Goal: Navigation & Orientation: Find specific page/section

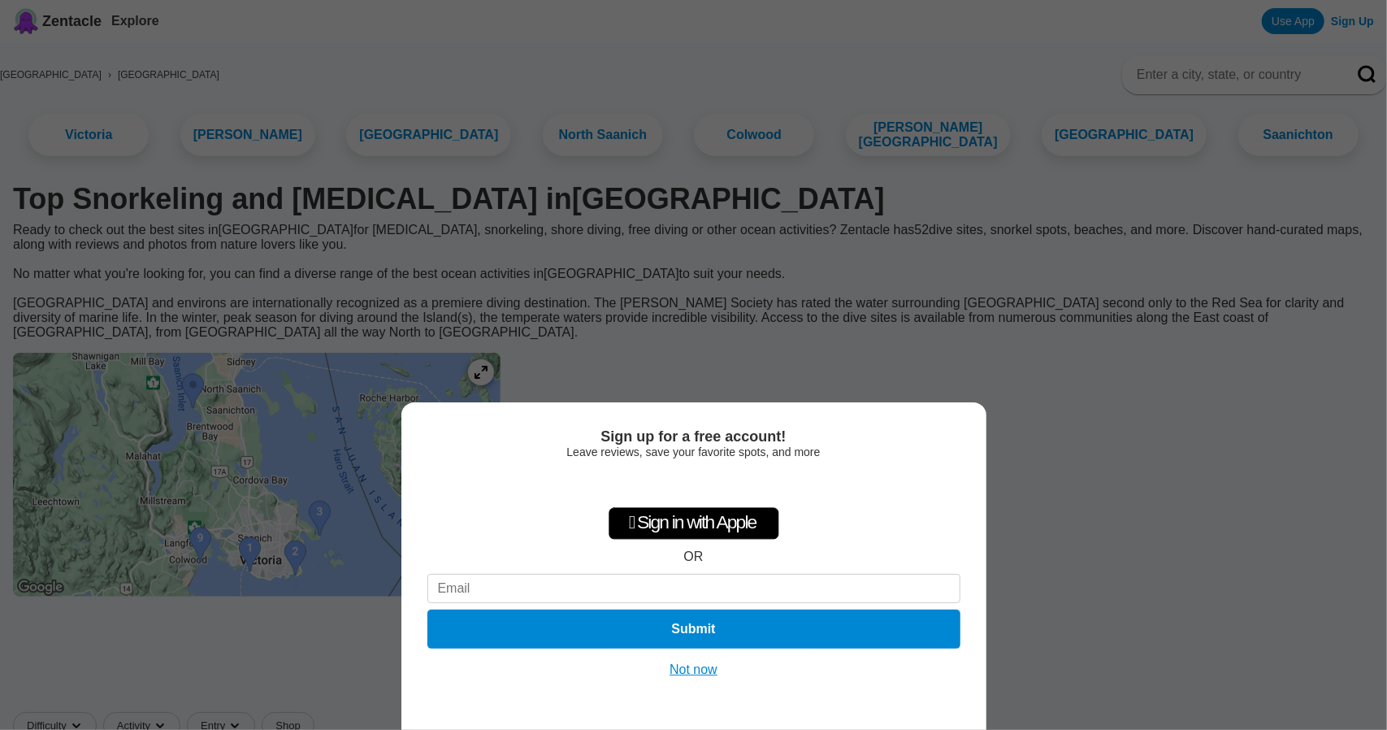
click at [683, 672] on button "Not now" at bounding box center [694, 670] width 58 height 16
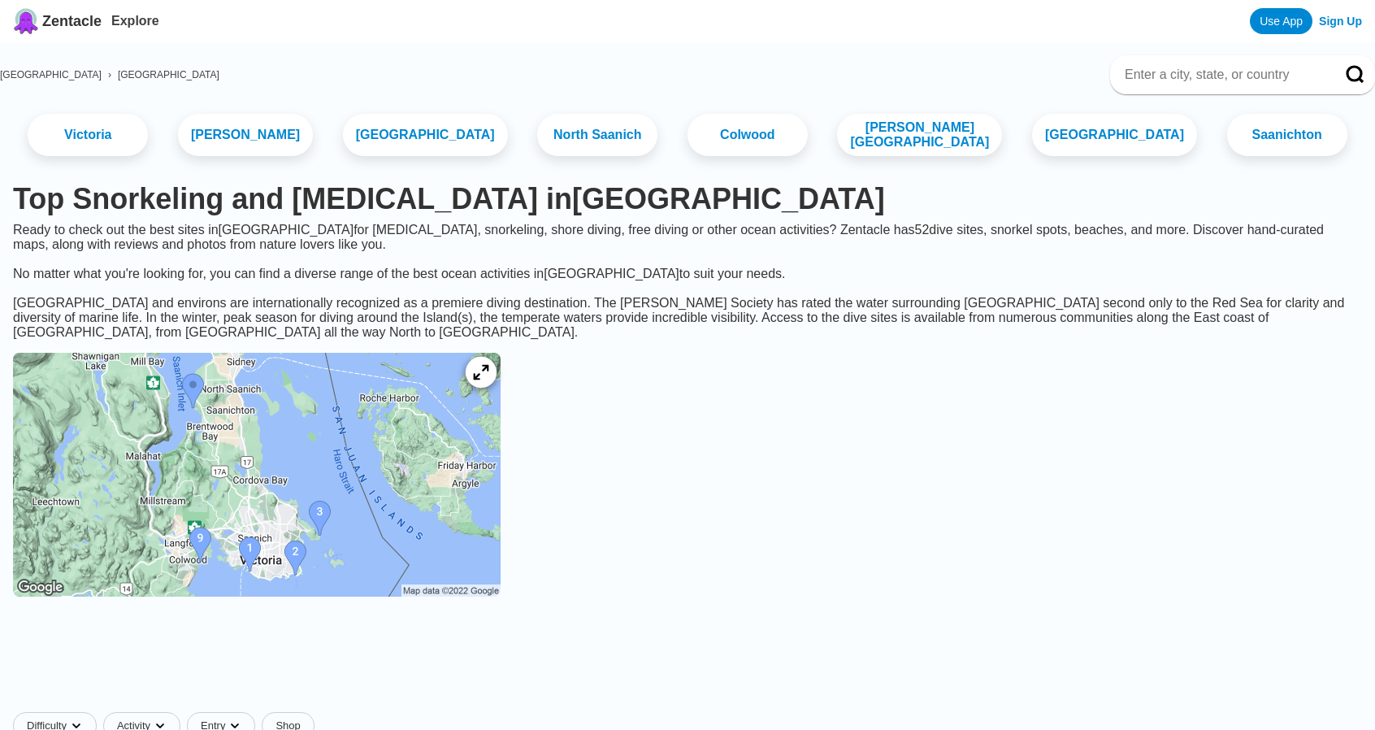
click at [488, 380] on icon at bounding box center [480, 372] width 15 height 15
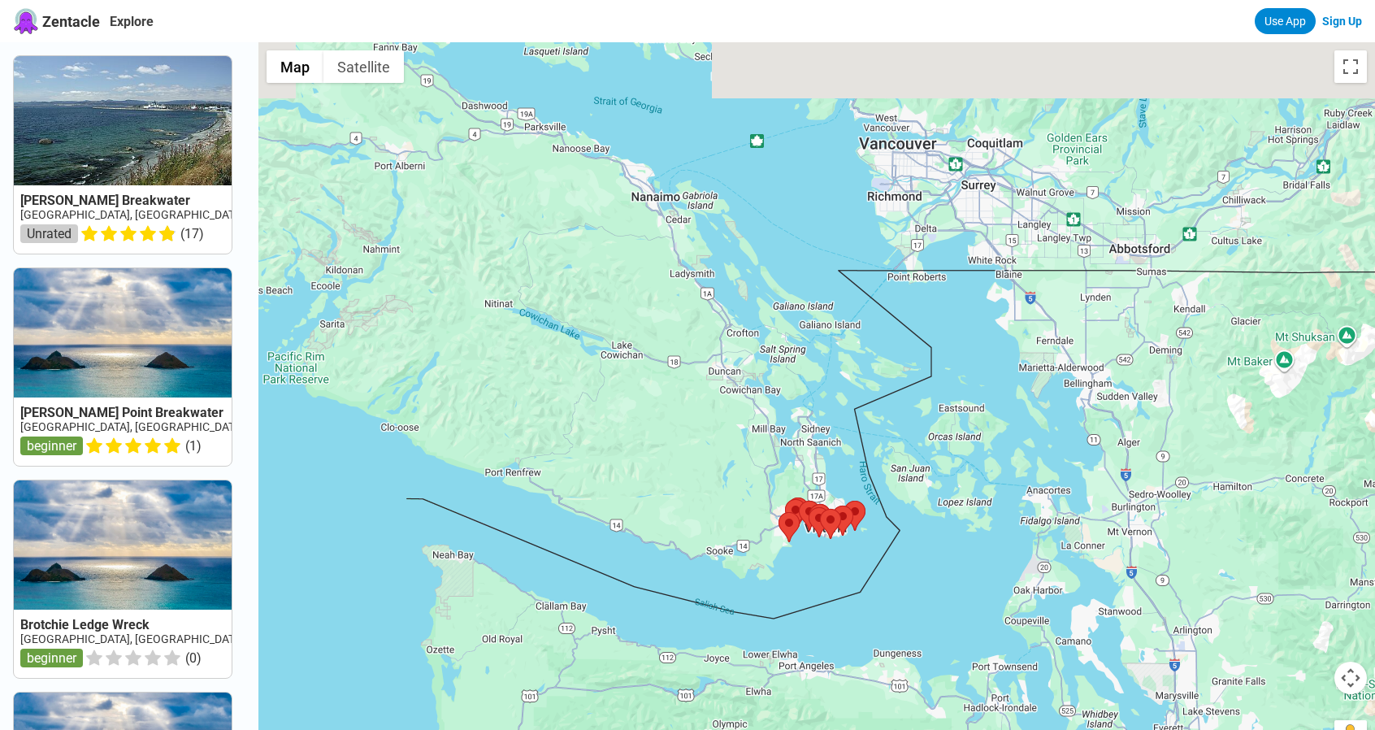
drag, startPoint x: 614, startPoint y: 292, endPoint x: 655, endPoint y: 592, distance: 303.4
click at [655, 592] on div at bounding box center [816, 407] width 1117 height 730
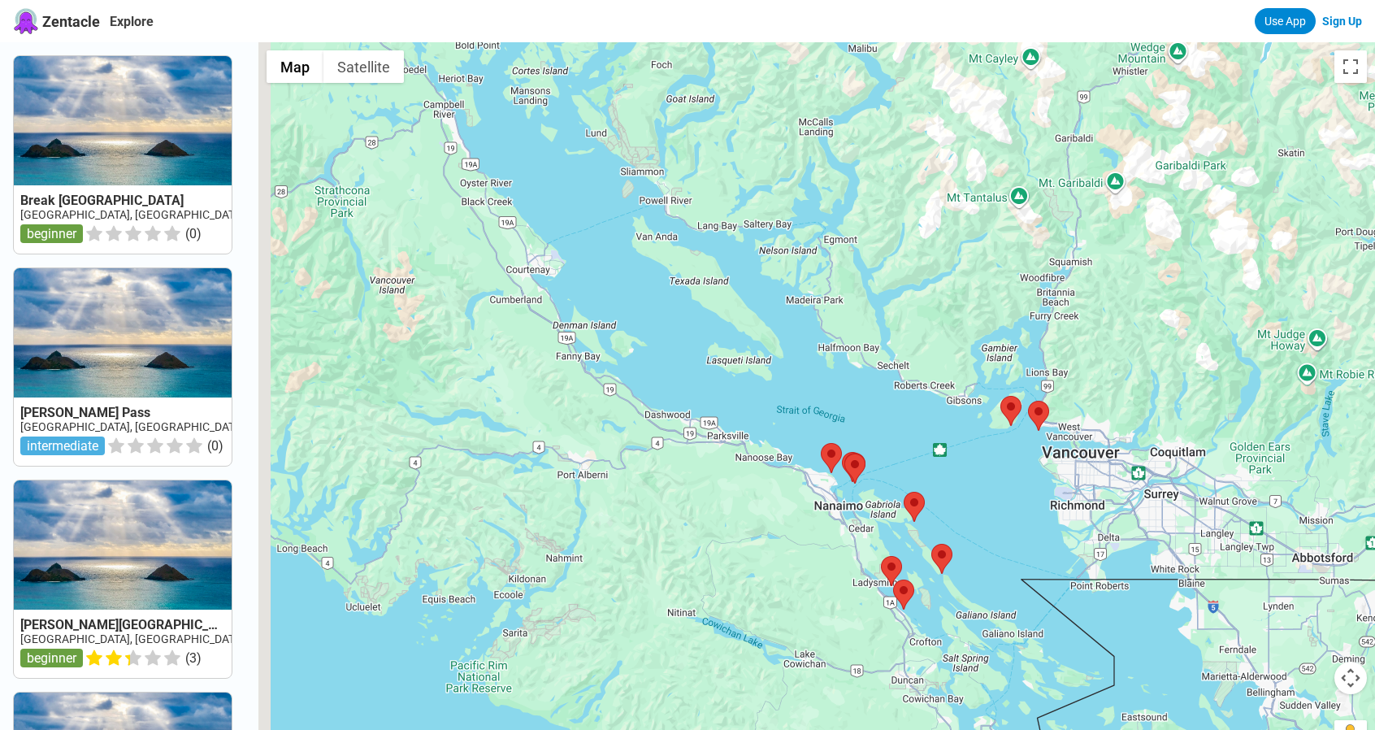
drag, startPoint x: 616, startPoint y: 428, endPoint x: 756, endPoint y: 551, distance: 186.0
click at [756, 551] on div at bounding box center [816, 407] width 1117 height 730
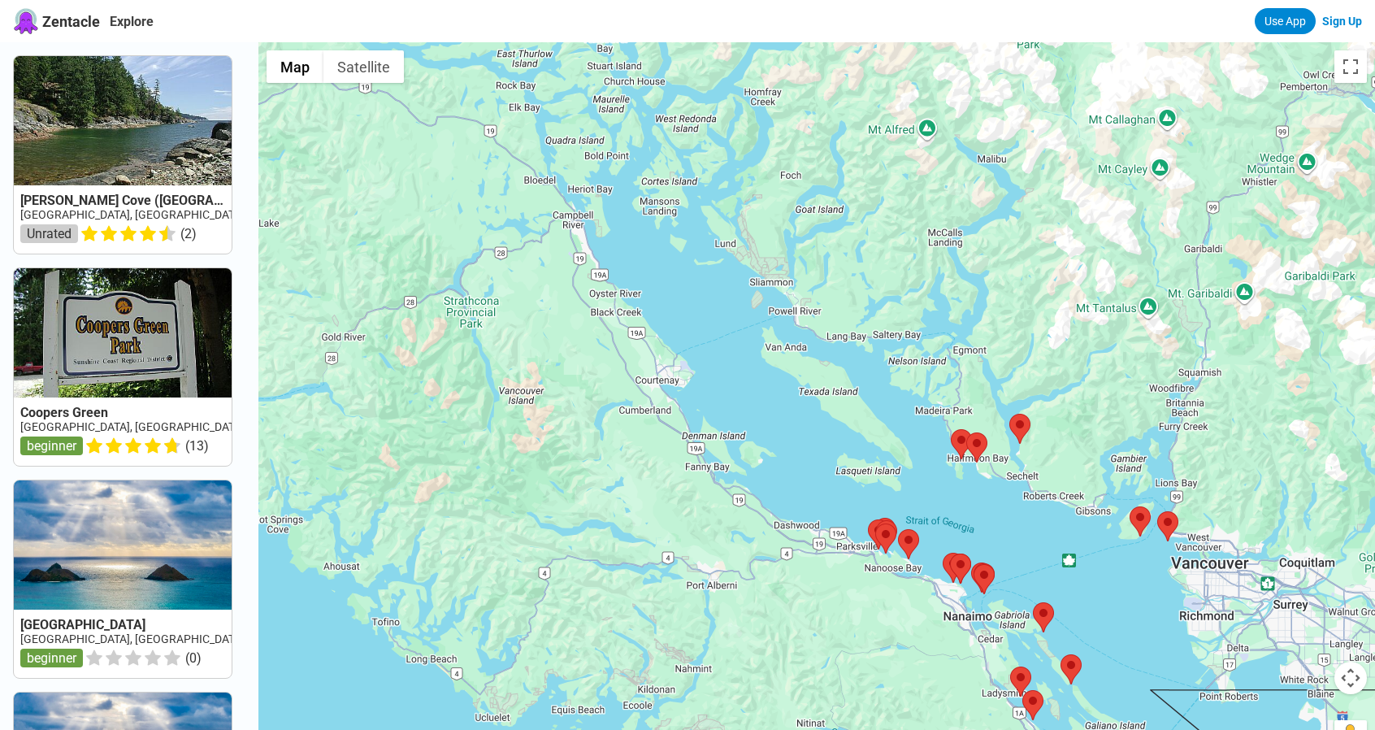
drag, startPoint x: 720, startPoint y: 497, endPoint x: 867, endPoint y: 591, distance: 174.7
click at [867, 591] on div at bounding box center [816, 407] width 1117 height 730
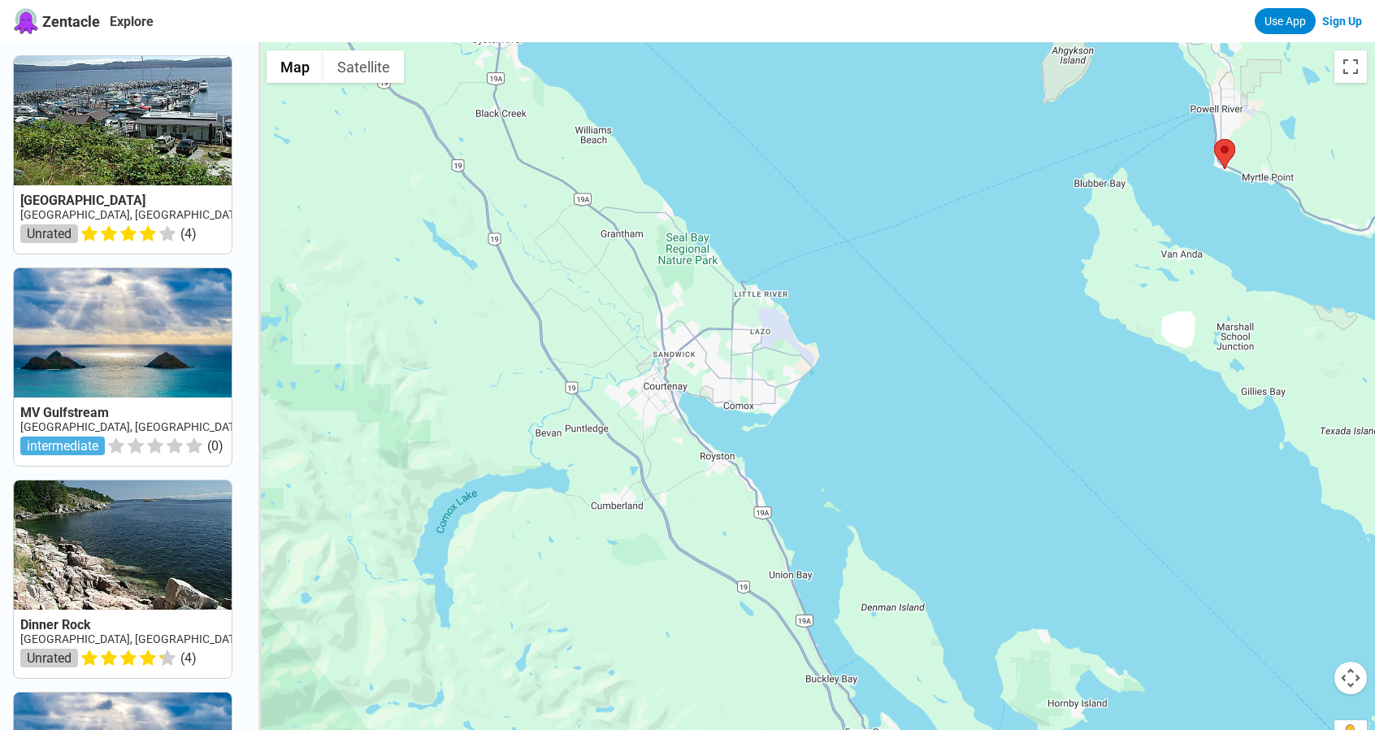
drag, startPoint x: 863, startPoint y: 390, endPoint x: 873, endPoint y: 408, distance: 20.4
click at [873, 408] on div at bounding box center [816, 407] width 1117 height 730
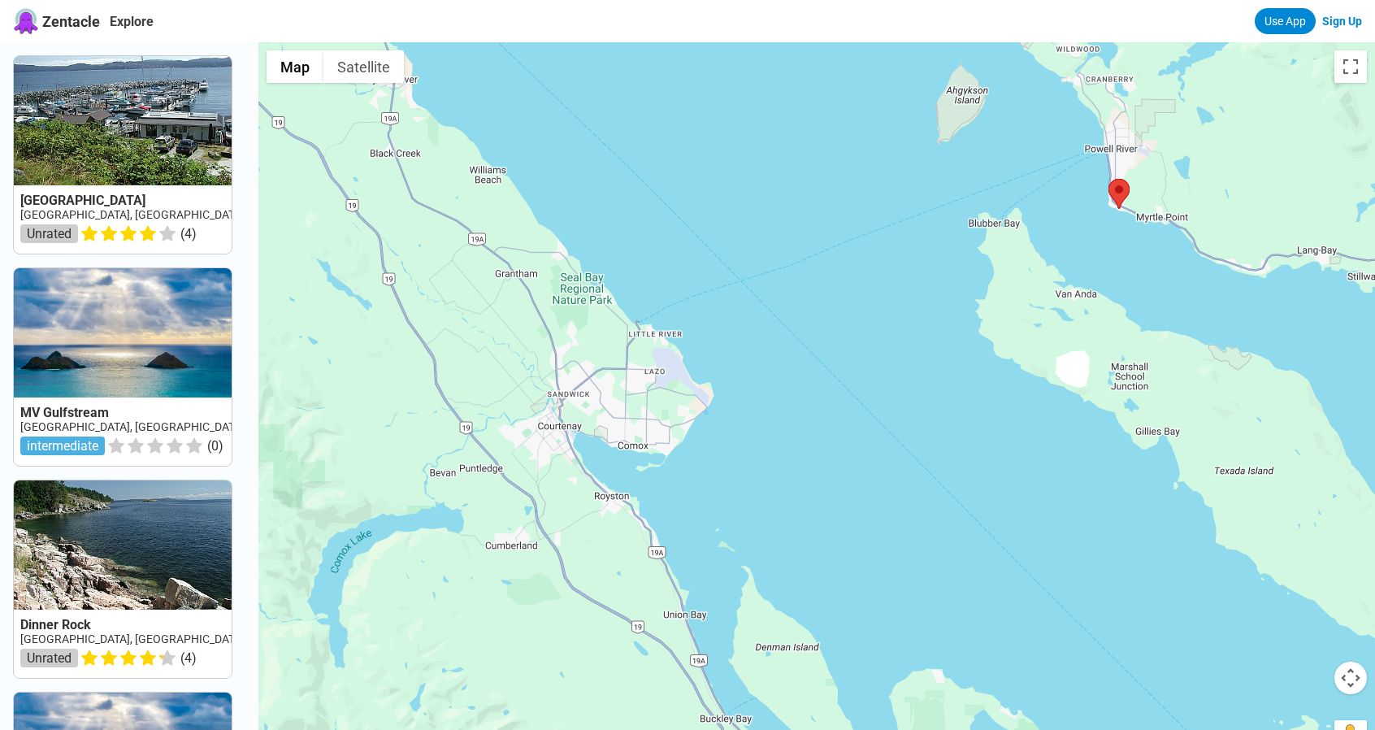
drag, startPoint x: 860, startPoint y: 401, endPoint x: 753, endPoint y: 440, distance: 114.4
click at [753, 440] on div at bounding box center [816, 407] width 1117 height 730
